Goal: Task Accomplishment & Management: Use online tool/utility

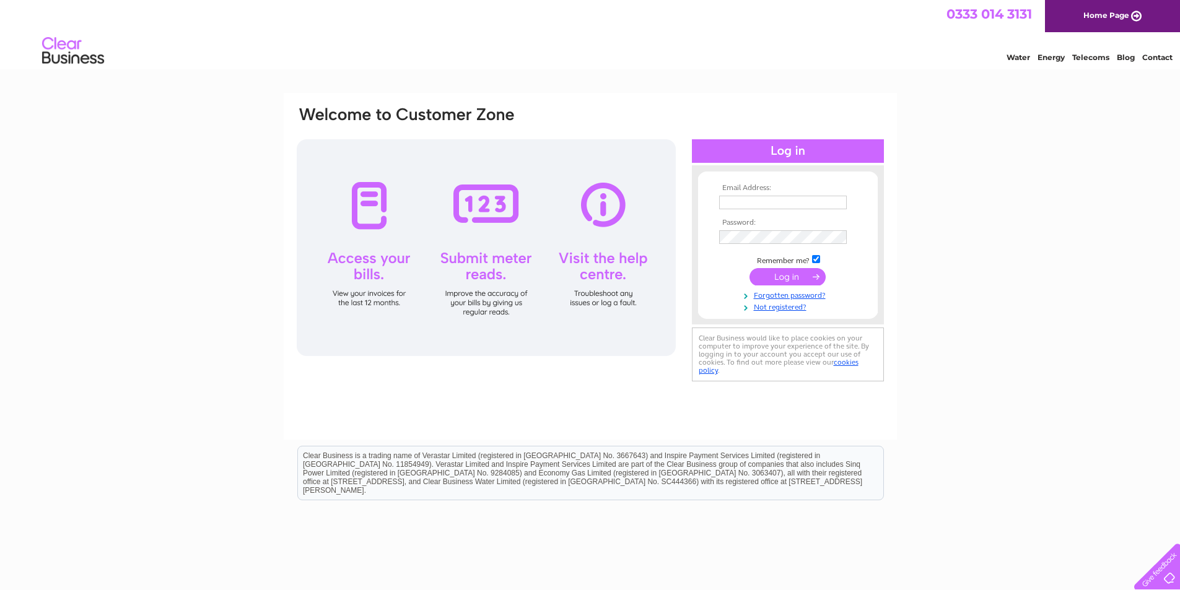
type input "[PERSON_NAME][EMAIL_ADDRESS][DOMAIN_NAME]"
click at [784, 274] on input "submit" at bounding box center [788, 276] width 76 height 17
drag, startPoint x: 746, startPoint y: 204, endPoint x: 630, endPoint y: 198, distance: 116.0
click at [1117, 62] on div "Email Address: debbie@pycp.co.uk Password:" at bounding box center [1126, 56] width 18 height 12
type input "info@pycp.co.uk"
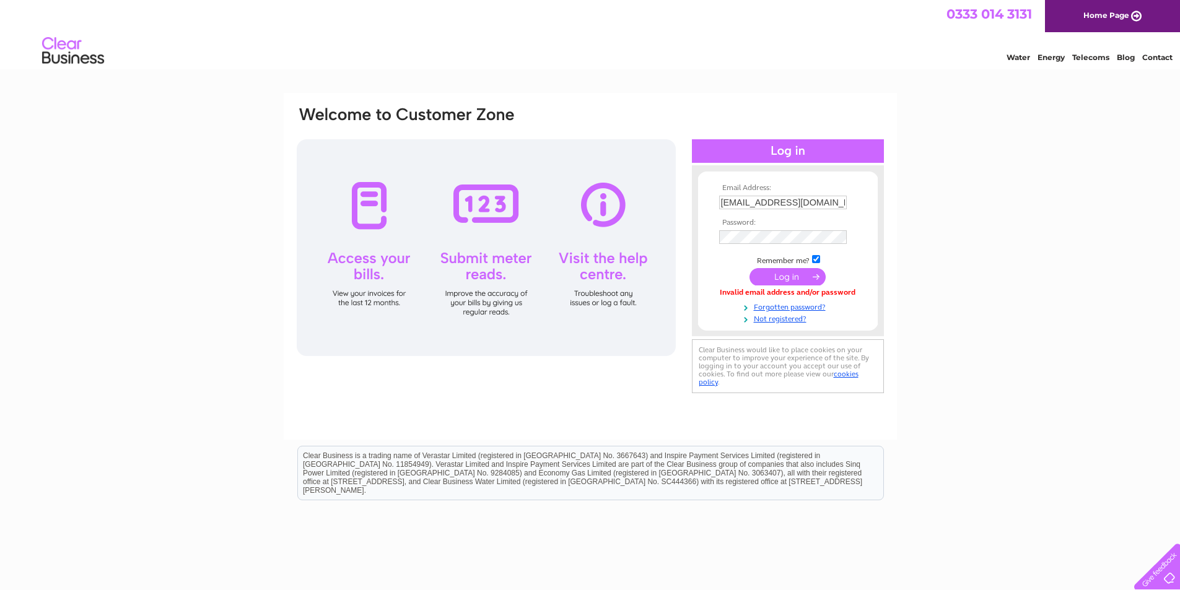
click at [799, 275] on input "submit" at bounding box center [788, 276] width 76 height 17
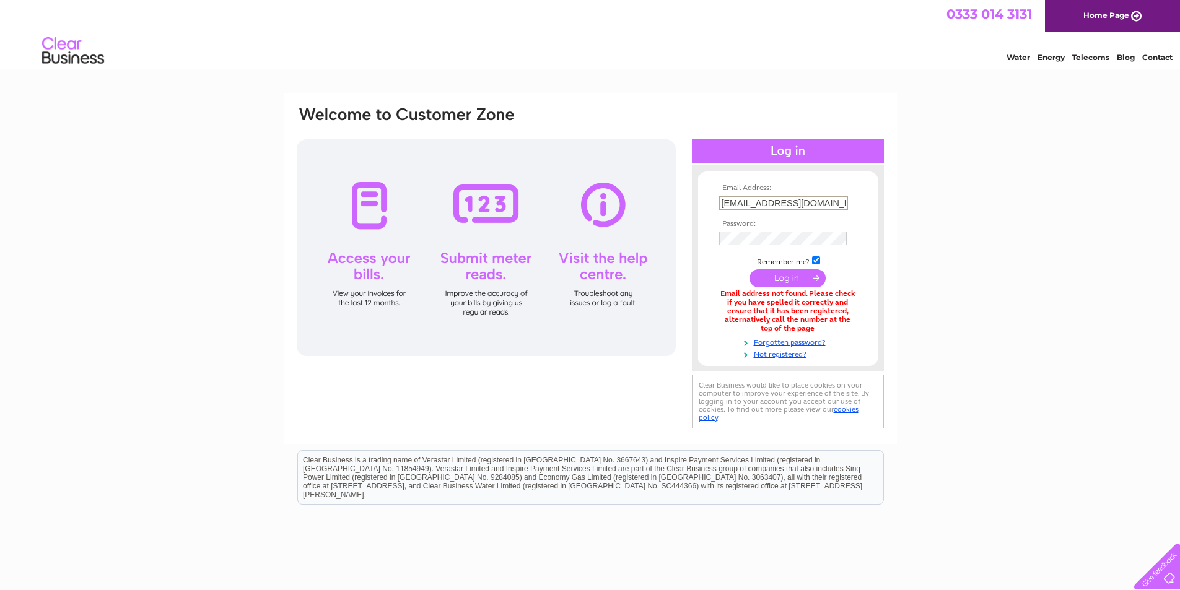
drag, startPoint x: 737, startPoint y: 196, endPoint x: 686, endPoint y: 198, distance: 50.9
click at [1117, 62] on div "Email Address: info@pycp.co.uk Password:" at bounding box center [1126, 56] width 18 height 12
type input "debbie@pycp.co.uk"
click at [797, 279] on input "submit" at bounding box center [788, 276] width 76 height 17
click at [785, 344] on link "Forgotten password?" at bounding box center [789, 340] width 141 height 12
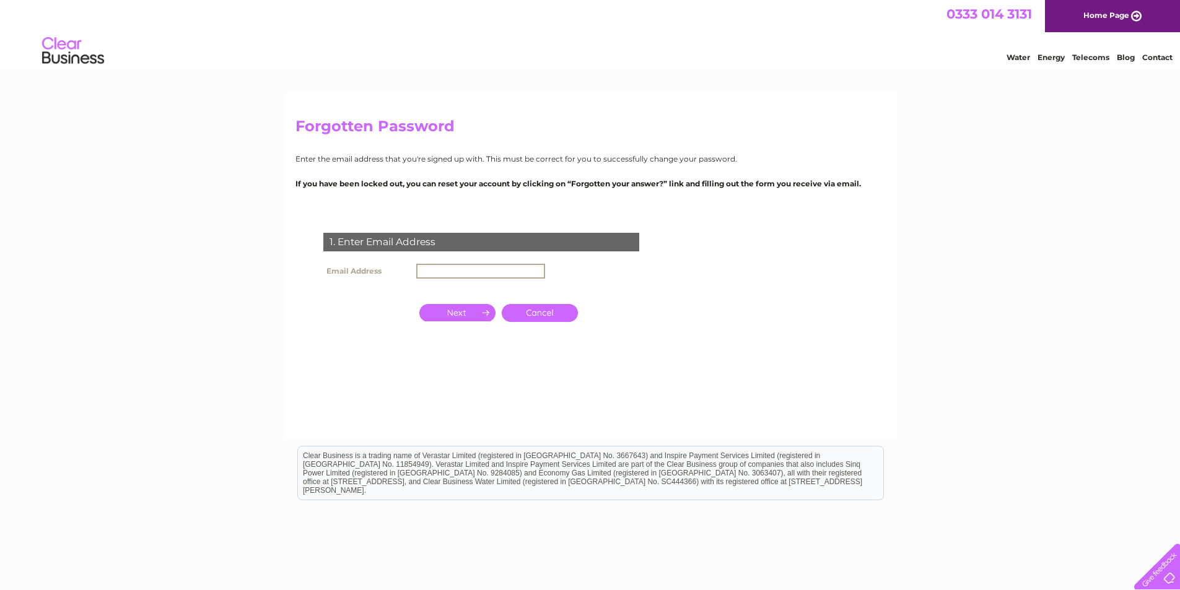
click at [465, 267] on input "text" at bounding box center [480, 271] width 129 height 15
type input "[PERSON_NAME][EMAIL_ADDRESS][DOMAIN_NAME]"
click at [481, 313] on input "button" at bounding box center [457, 312] width 76 height 17
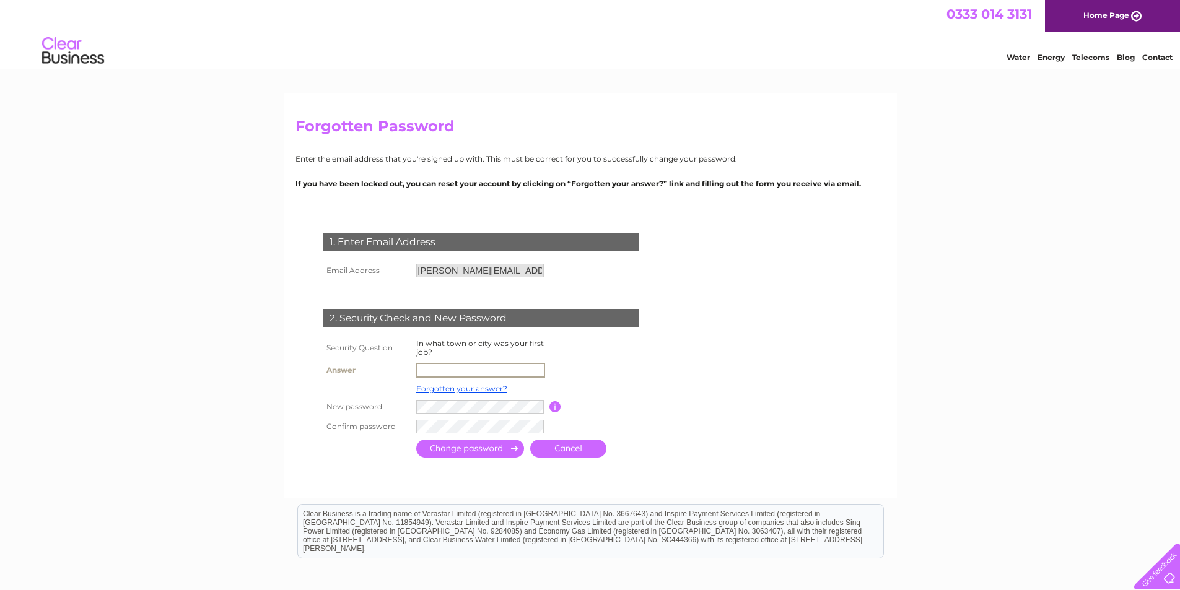
click at [495, 363] on input "text" at bounding box center [480, 370] width 129 height 15
type input "Edinburgh"
click at [450, 445] on input "submit" at bounding box center [470, 449] width 108 height 18
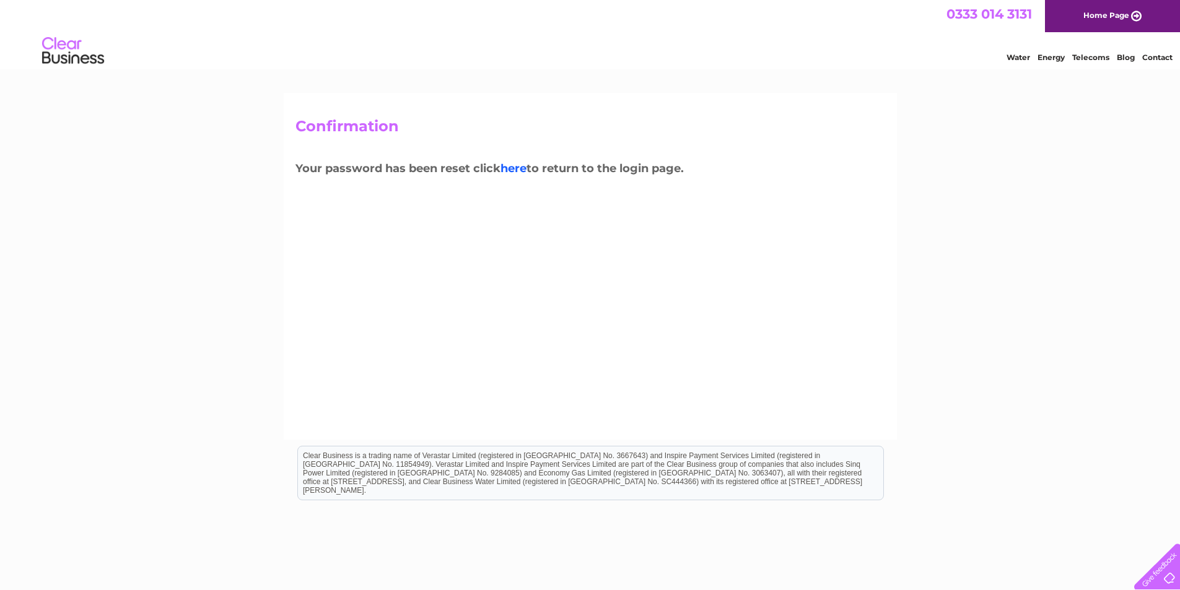
click at [1072, 62] on link "here" at bounding box center [1090, 56] width 37 height 12
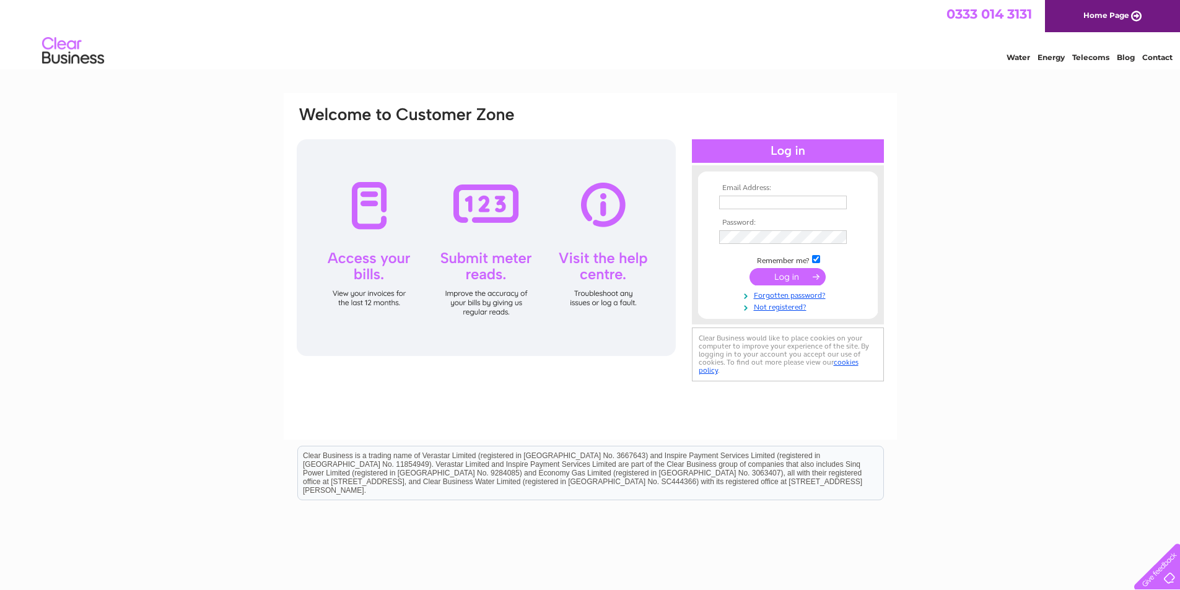
type input "[PERSON_NAME][EMAIL_ADDRESS][DOMAIN_NAME]"
click at [779, 269] on input "submit" at bounding box center [788, 276] width 76 height 17
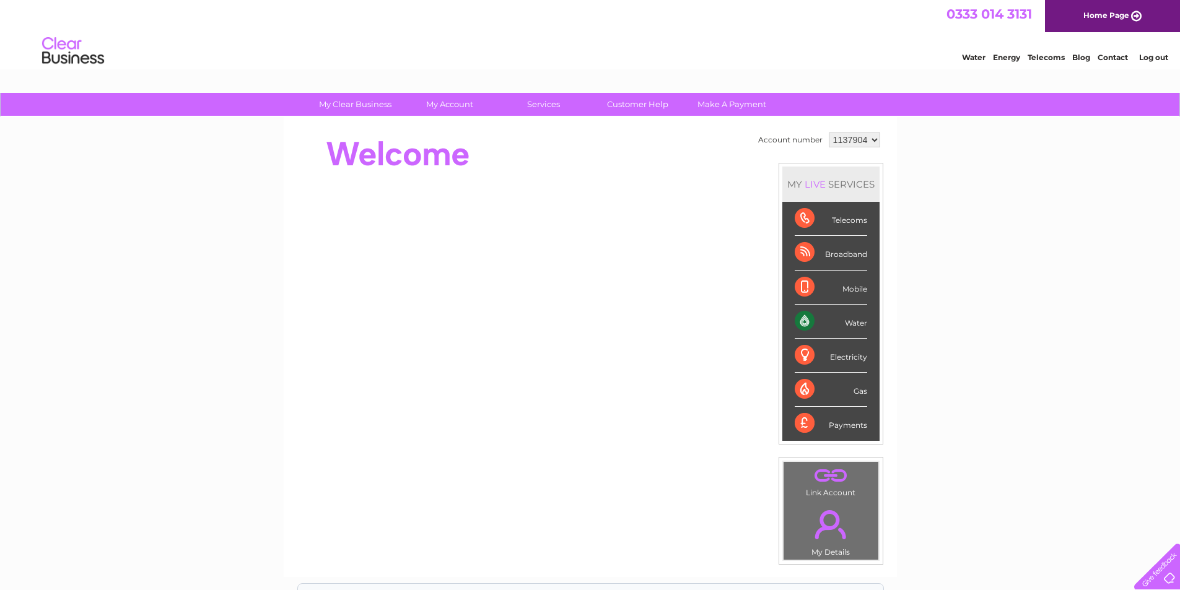
click at [834, 324] on div "Water" at bounding box center [831, 322] width 72 height 34
click at [807, 316] on div "Water" at bounding box center [831, 322] width 72 height 34
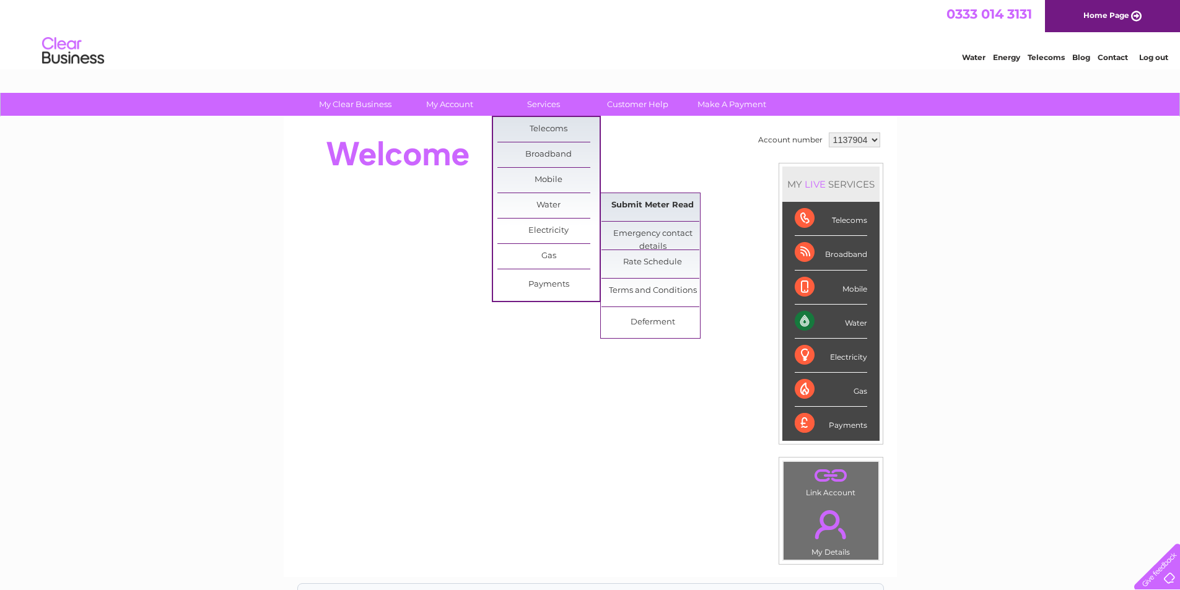
click at [665, 201] on link "Submit Meter Read" at bounding box center [652, 205] width 102 height 25
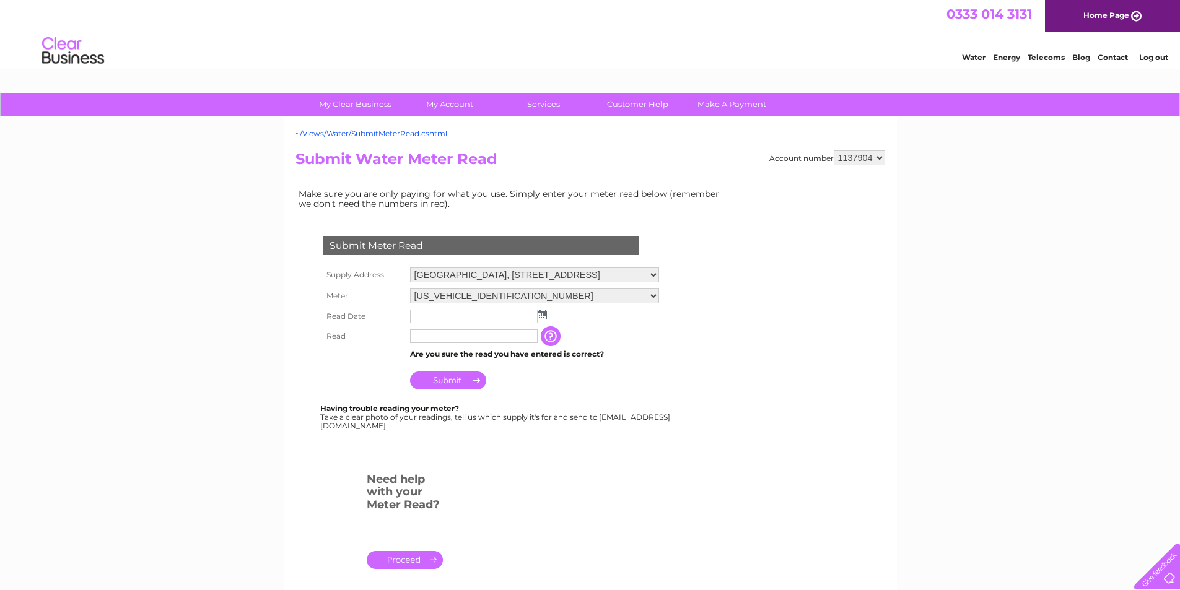
click at [447, 320] on input "text" at bounding box center [474, 317] width 128 height 14
click at [543, 312] on img at bounding box center [543, 315] width 9 height 10
click at [422, 334] on span "Prev" at bounding box center [421, 335] width 10 height 10
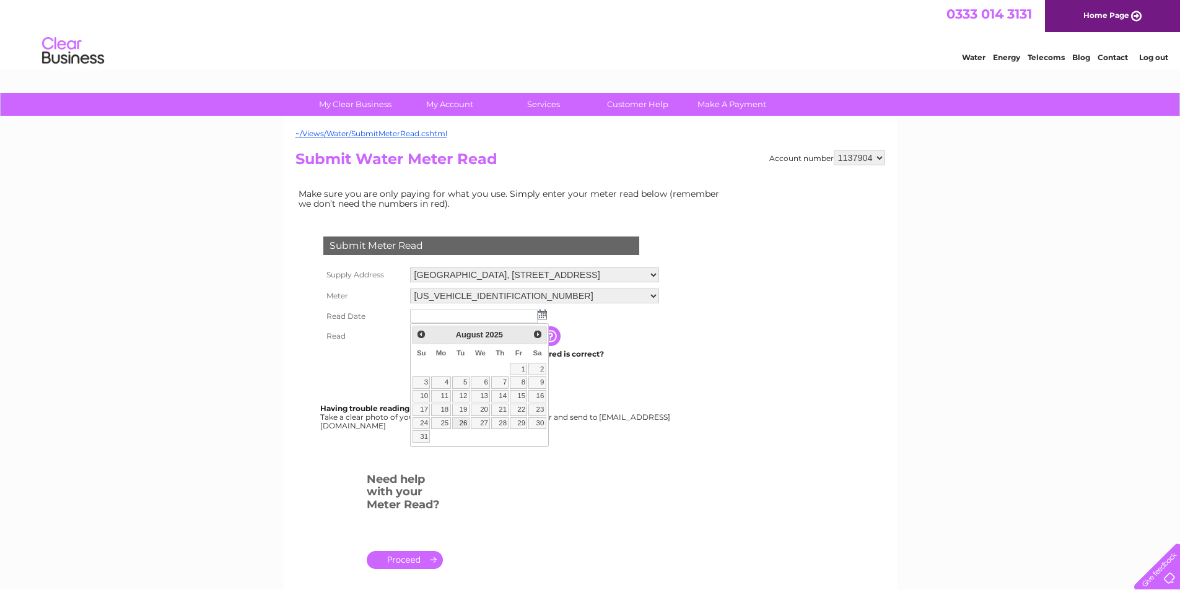
click at [463, 421] on link "26" at bounding box center [460, 424] width 17 height 12
type input "2025/08/26"
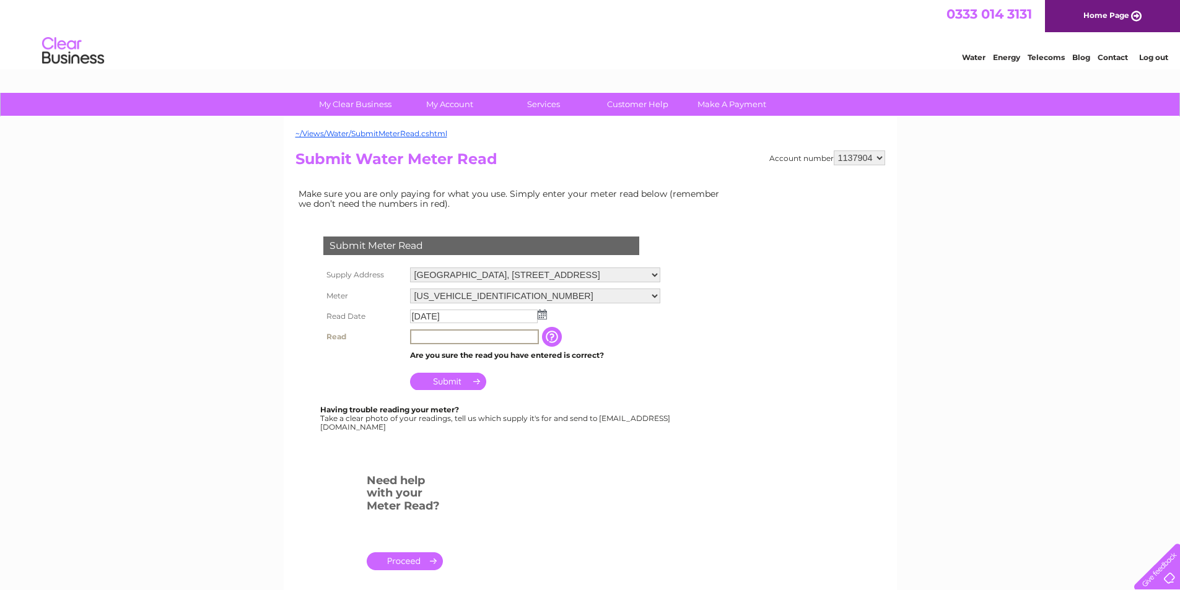
click at [455, 338] on input "text" at bounding box center [474, 337] width 129 height 15
type input "1095"
click at [461, 380] on input "Submit" at bounding box center [448, 380] width 76 height 17
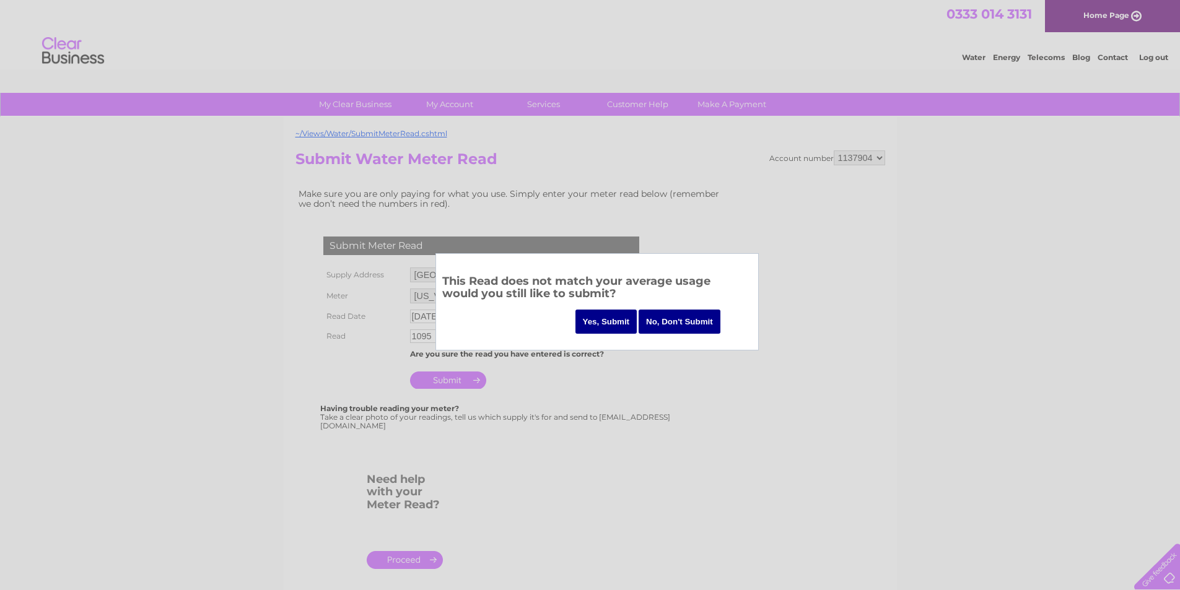
click at [598, 314] on input "Yes, Submit" at bounding box center [606, 322] width 62 height 24
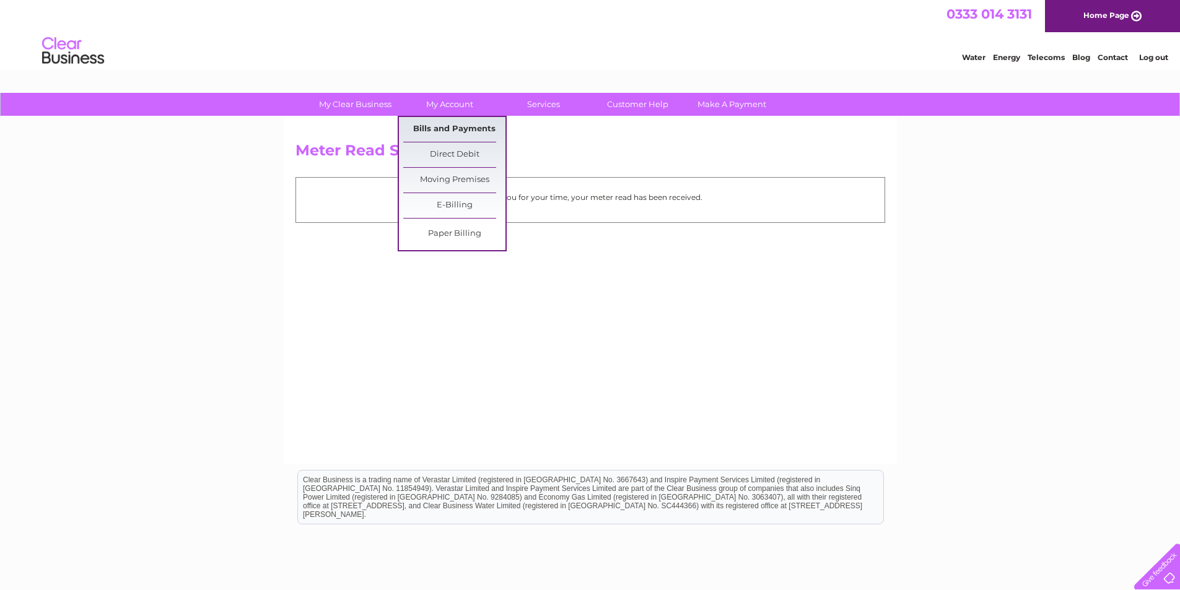
click at [448, 126] on link "Bills and Payments" at bounding box center [454, 129] width 102 height 25
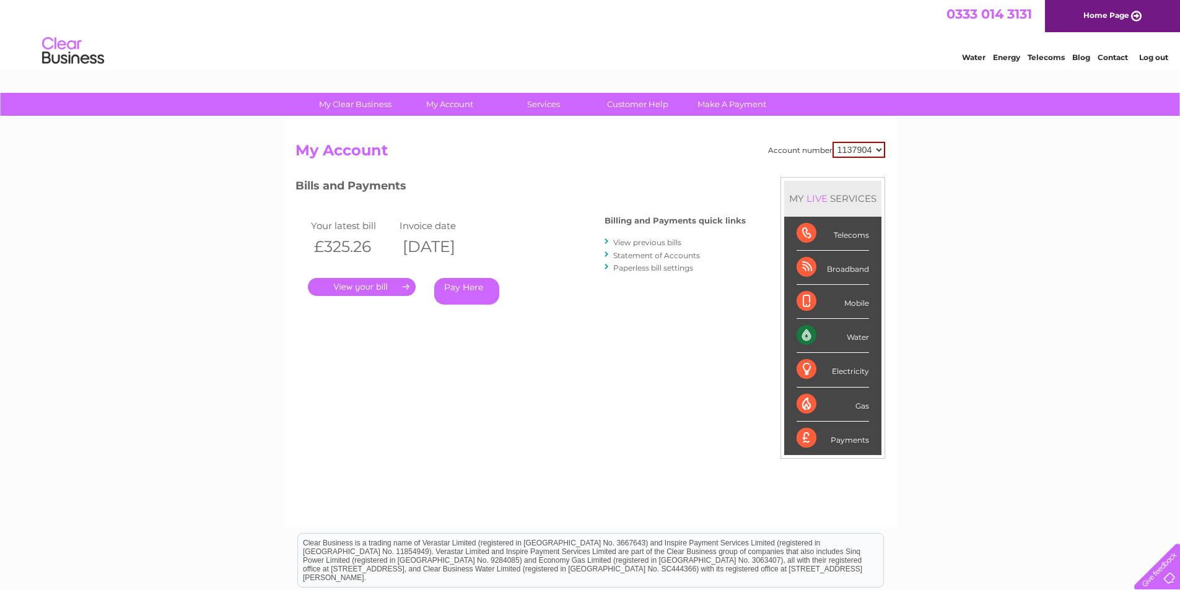
click at [374, 287] on link "." at bounding box center [362, 287] width 108 height 18
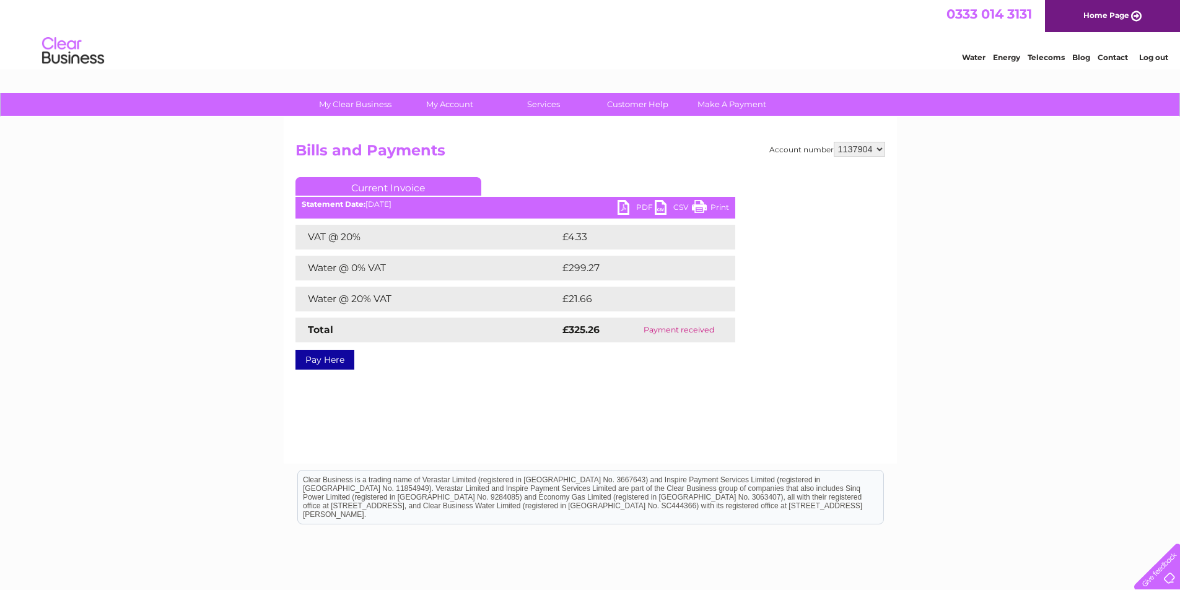
click at [636, 201] on link "PDF" at bounding box center [636, 209] width 37 height 18
